Goal: Find specific page/section: Find specific page/section

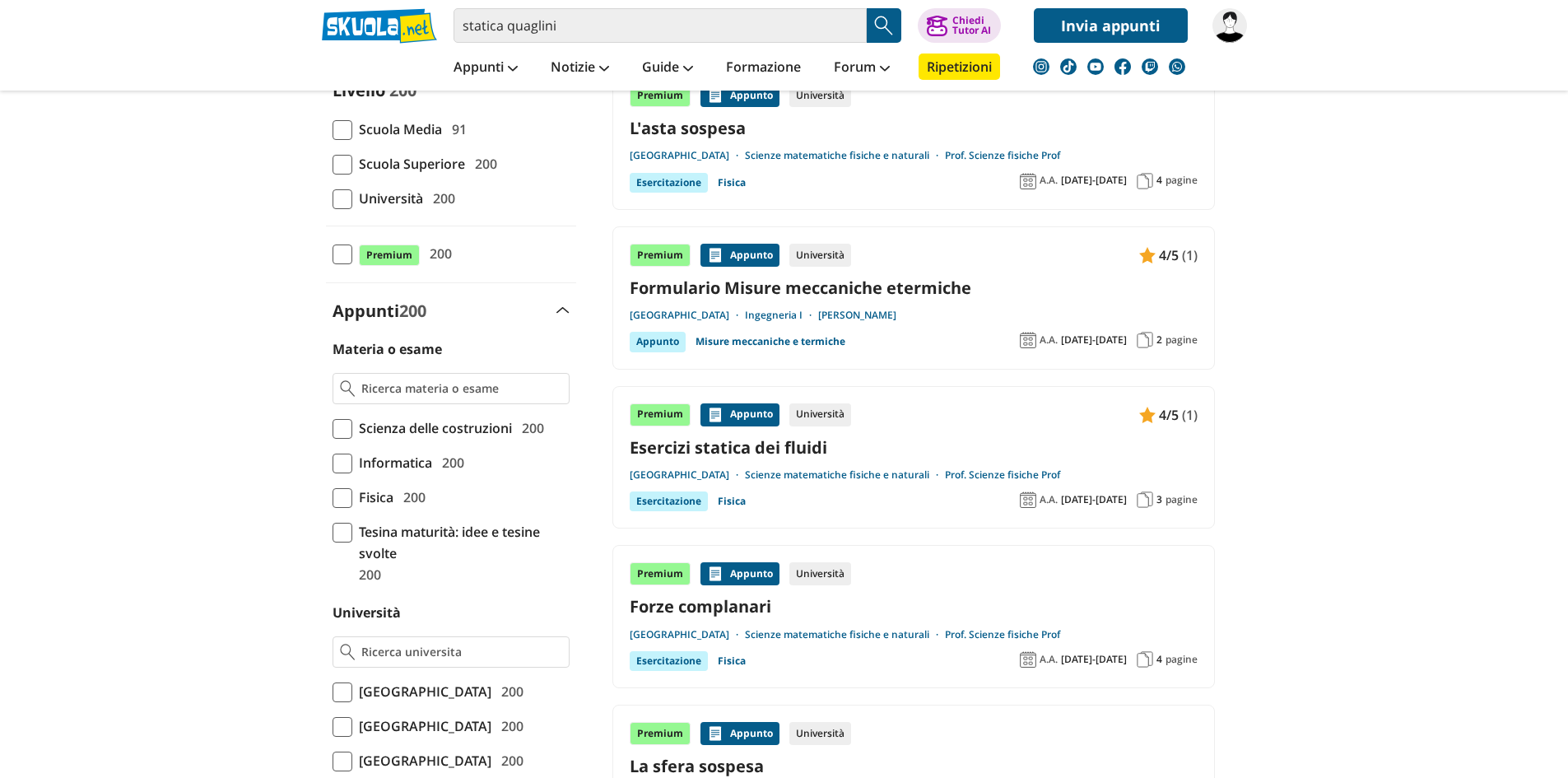
scroll to position [247, 0]
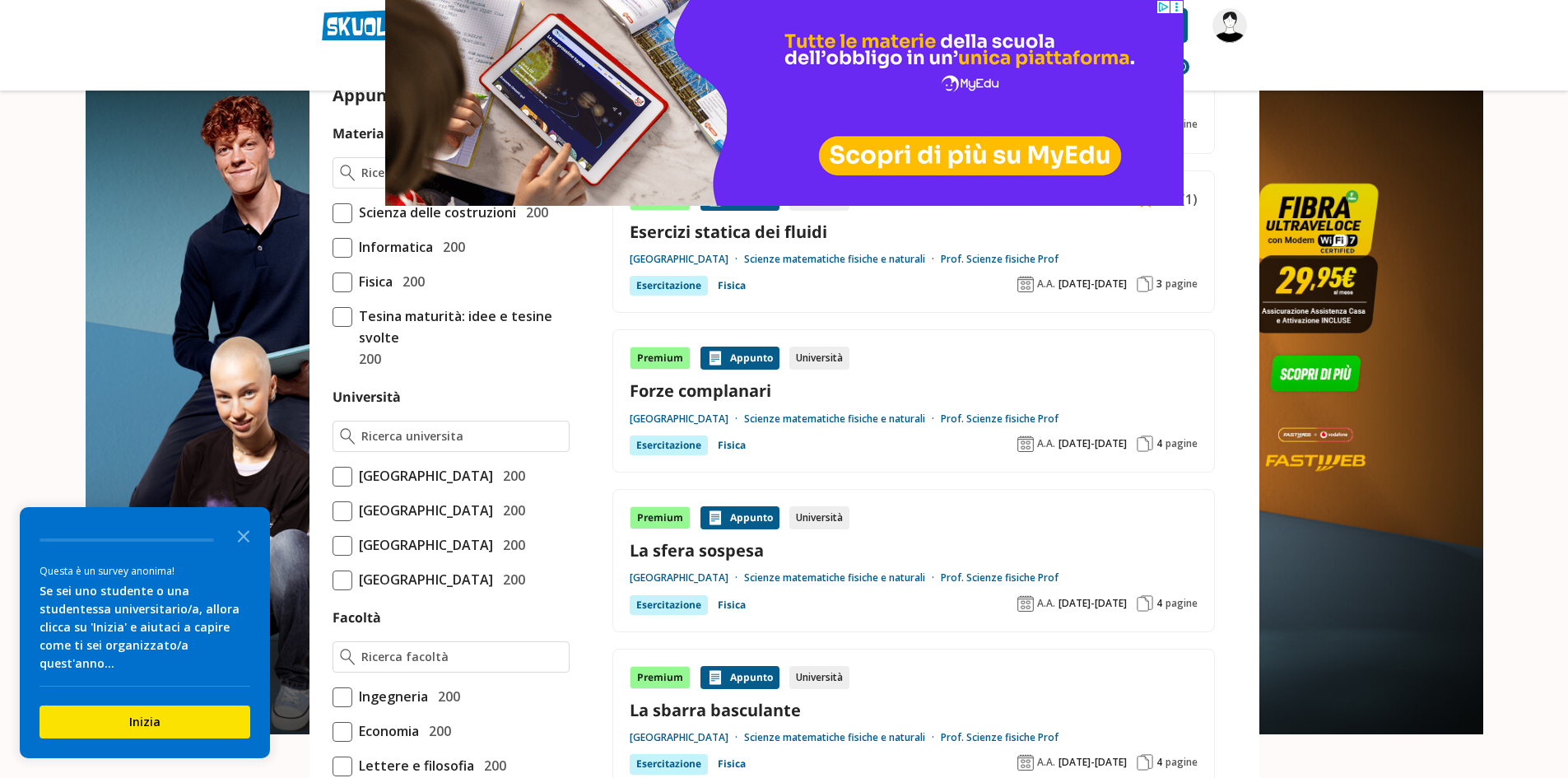
scroll to position [412, 0]
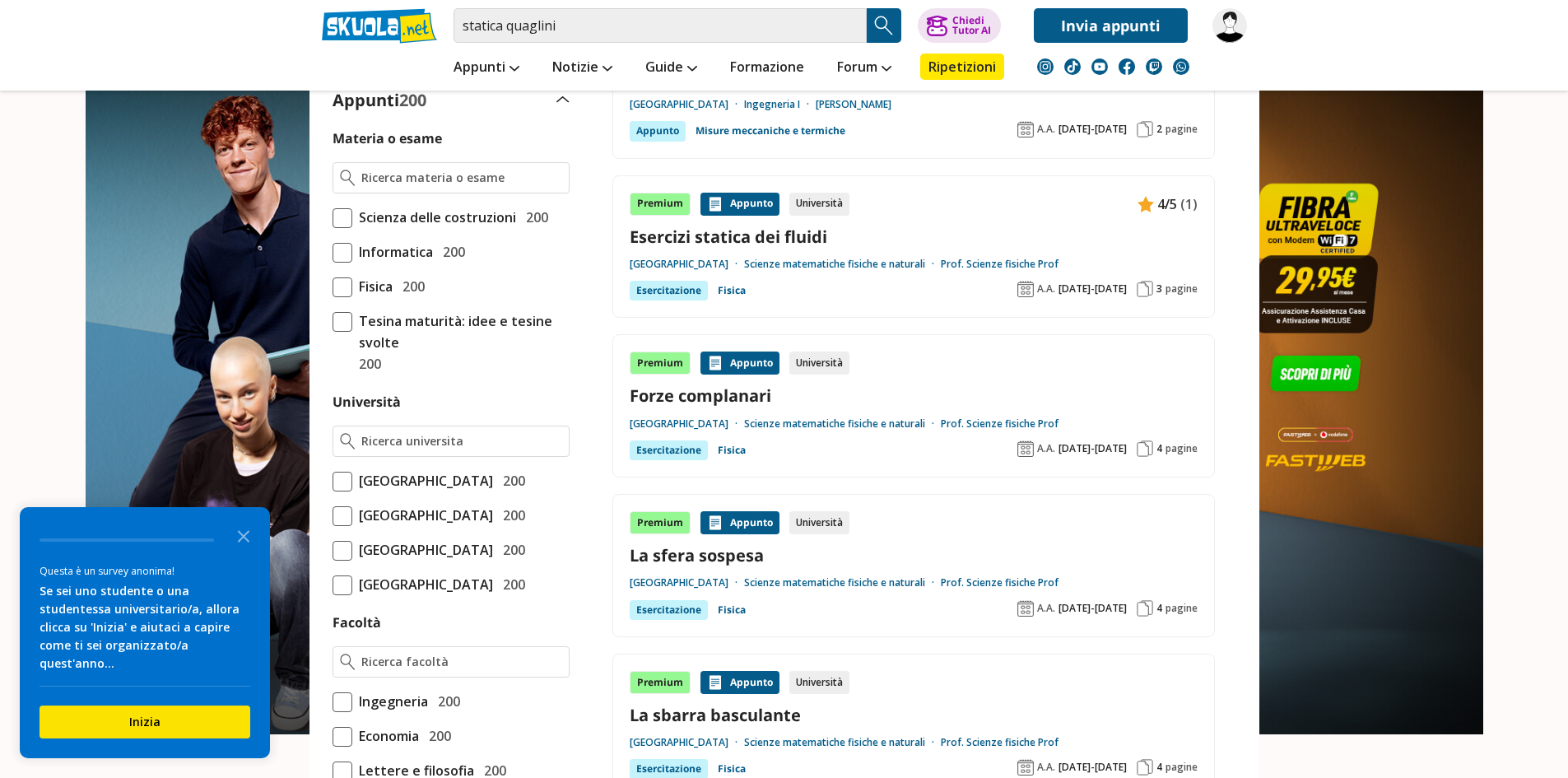
click at [344, 475] on span at bounding box center [342, 482] width 19 height 19
click at [332, 481] on input "Politecnico di Milano 200" at bounding box center [332, 481] width 0 height 0
